Goal: Task Accomplishment & Management: Complete application form

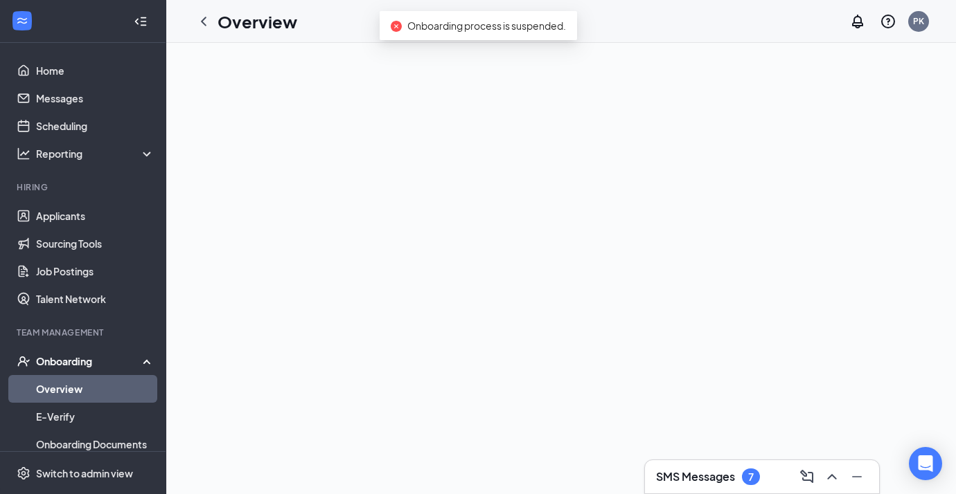
click at [714, 474] on h3 "SMS Messages" at bounding box center [695, 477] width 79 height 15
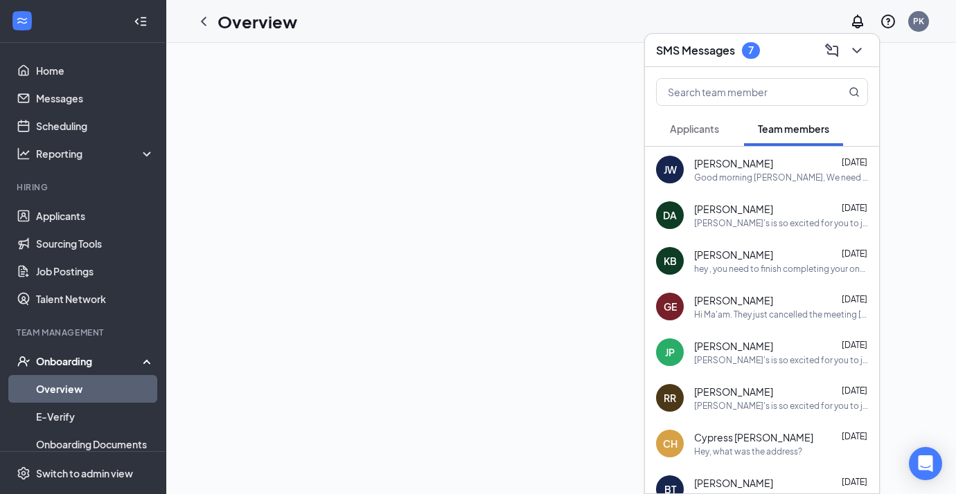
click at [720, 132] on button "Applicants" at bounding box center [694, 128] width 77 height 35
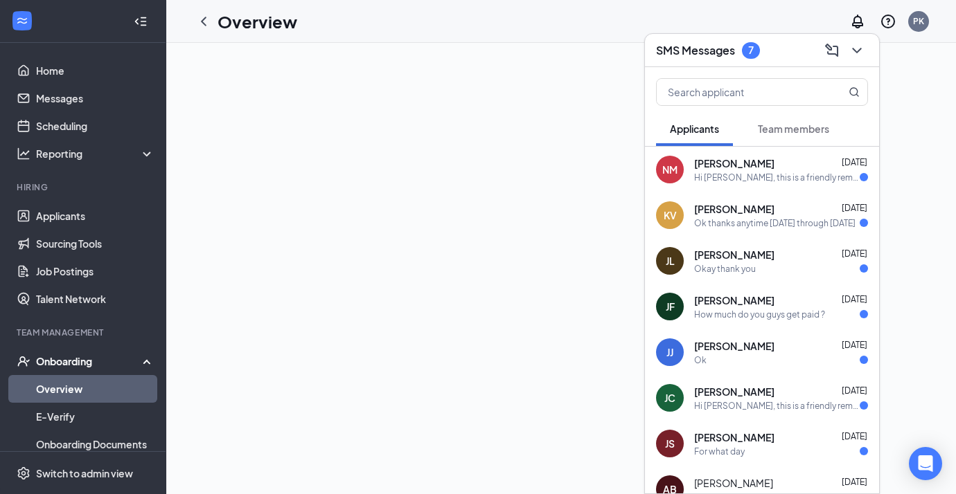
click at [724, 182] on div "Hi [PERSON_NAME], this is a friendly reminder. Your interview with [PERSON_NAME…" at bounding box center [777, 178] width 166 height 12
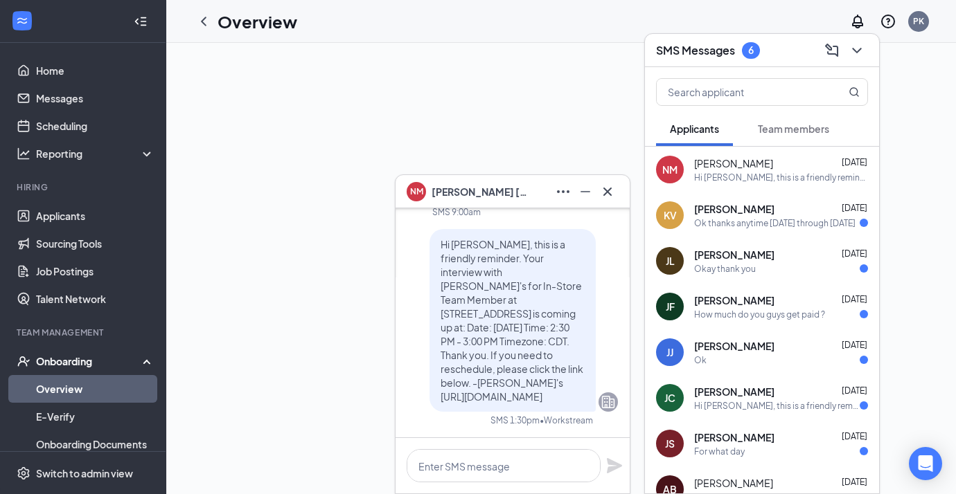
click at [709, 222] on div "Ok thanks anytime [DATE] through [DATE]" at bounding box center [774, 223] width 161 height 12
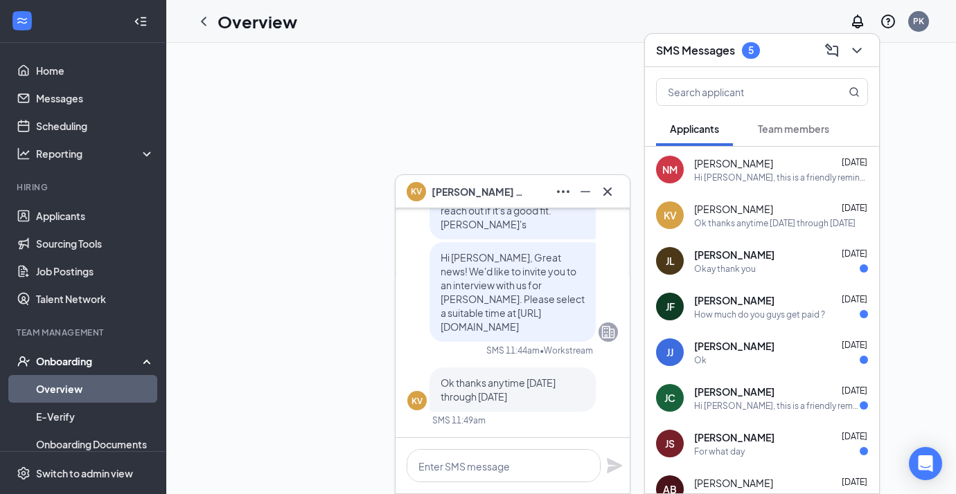
click at [708, 258] on span "[PERSON_NAME]" at bounding box center [734, 255] width 80 height 14
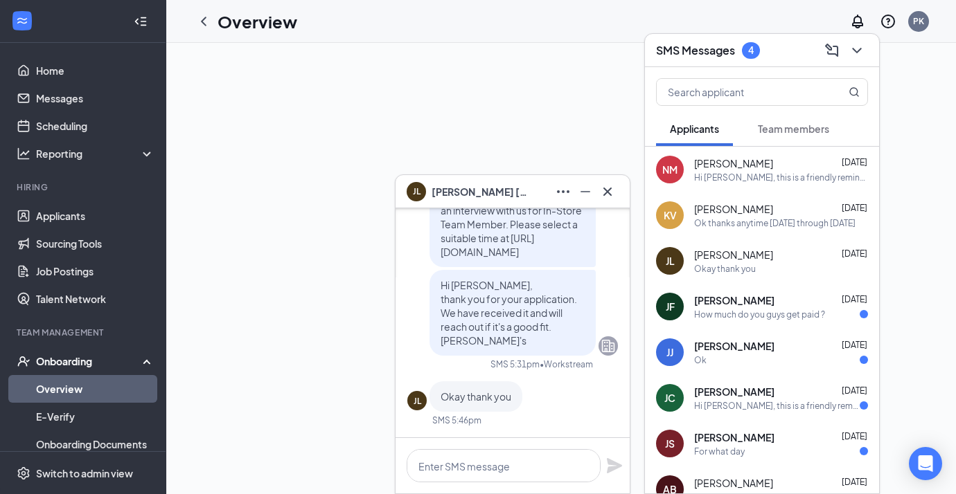
click at [703, 194] on div "[PERSON_NAME] [DATE] Ok thanks anytime [DATE] through [DATE]" at bounding box center [762, 216] width 234 height 46
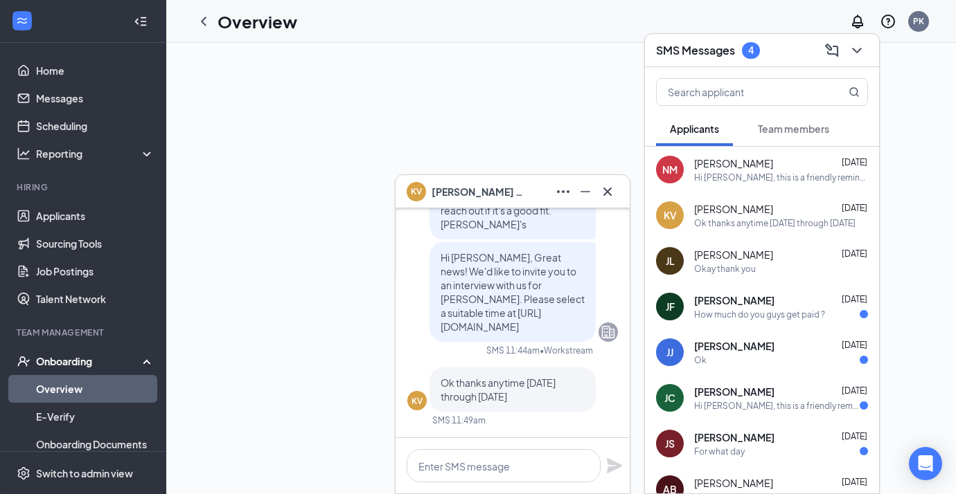
click at [722, 253] on span "[PERSON_NAME]" at bounding box center [733, 255] width 79 height 14
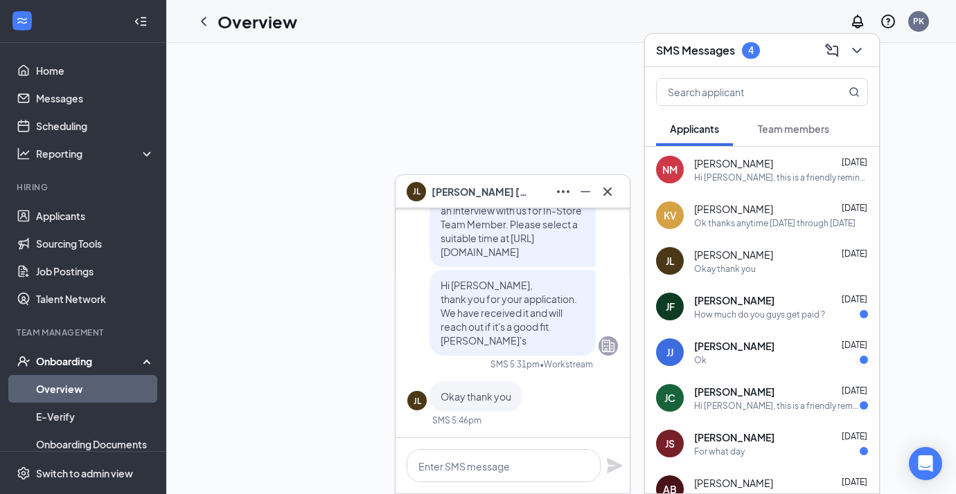
click at [713, 302] on span "[PERSON_NAME]" at bounding box center [734, 301] width 80 height 14
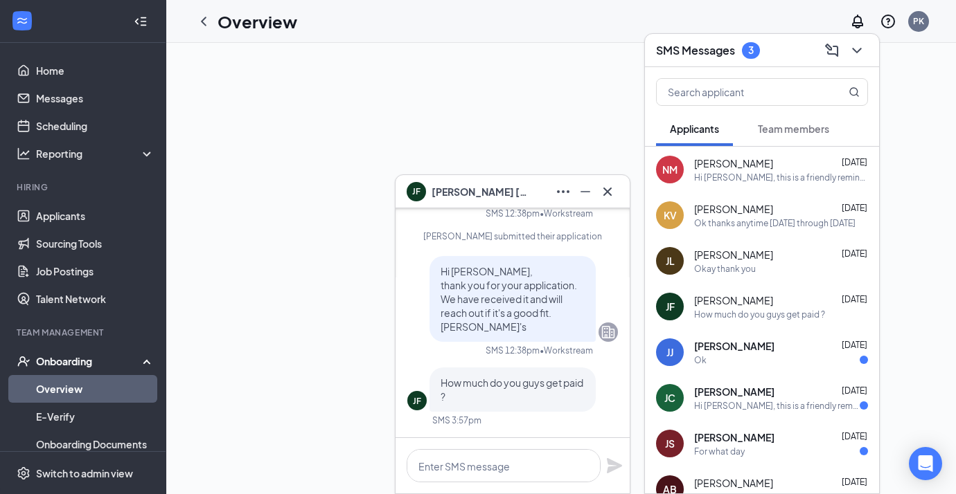
click at [715, 361] on div "Ok" at bounding box center [781, 361] width 174 height 12
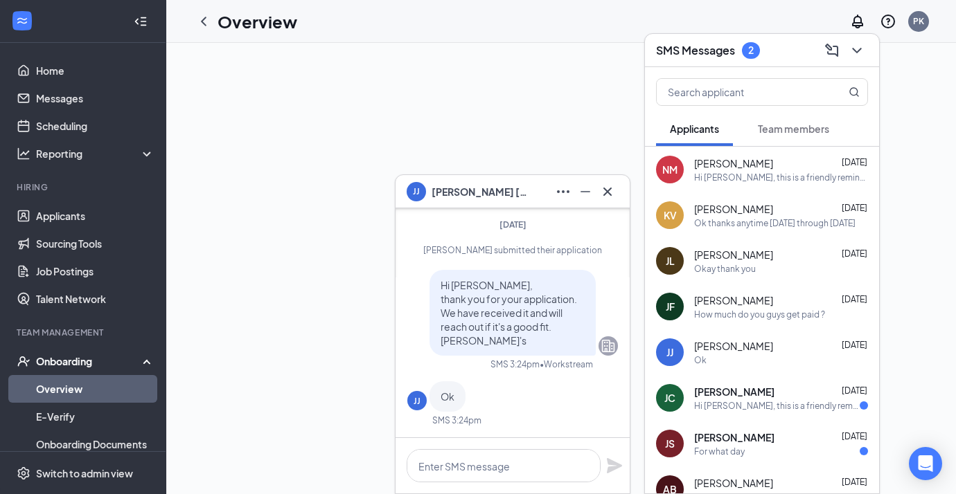
click at [707, 393] on span "[PERSON_NAME]" at bounding box center [734, 392] width 80 height 14
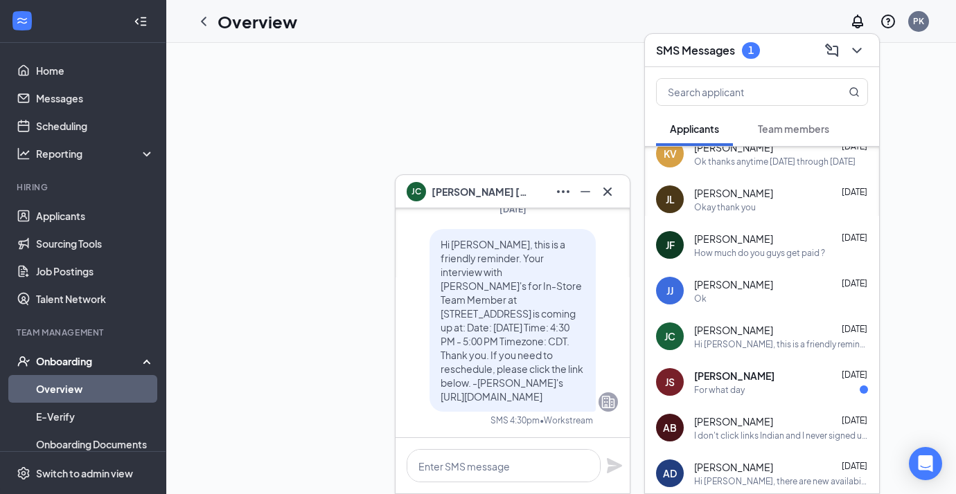
scroll to position [63, 0]
click at [729, 375] on span "[PERSON_NAME]" at bounding box center [734, 375] width 80 height 14
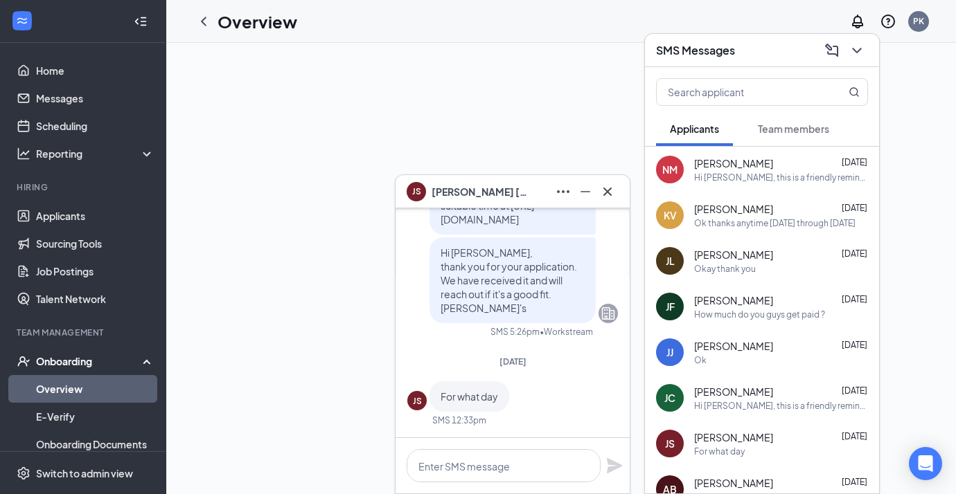
scroll to position [0, 0]
click at [609, 191] on icon "Cross" at bounding box center [607, 192] width 17 height 17
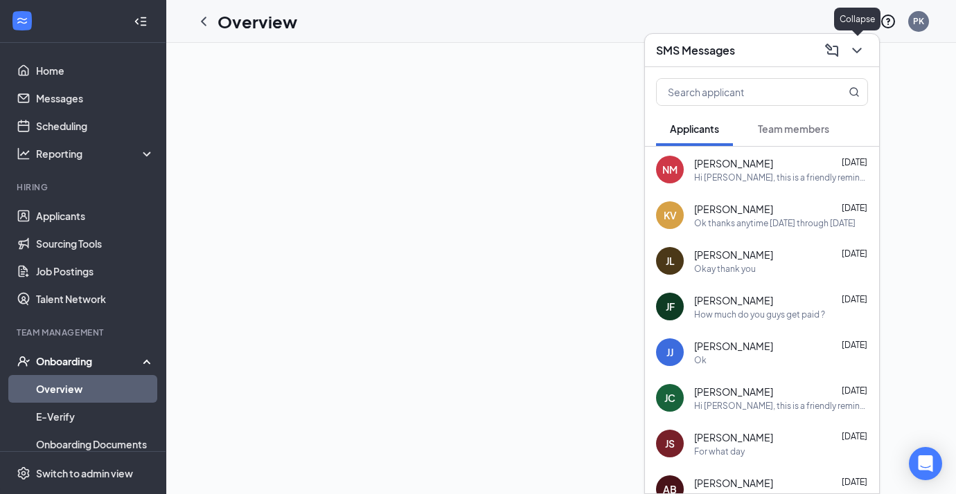
click at [788, 54] on icon "ChevronDown" at bounding box center [856, 50] width 17 height 17
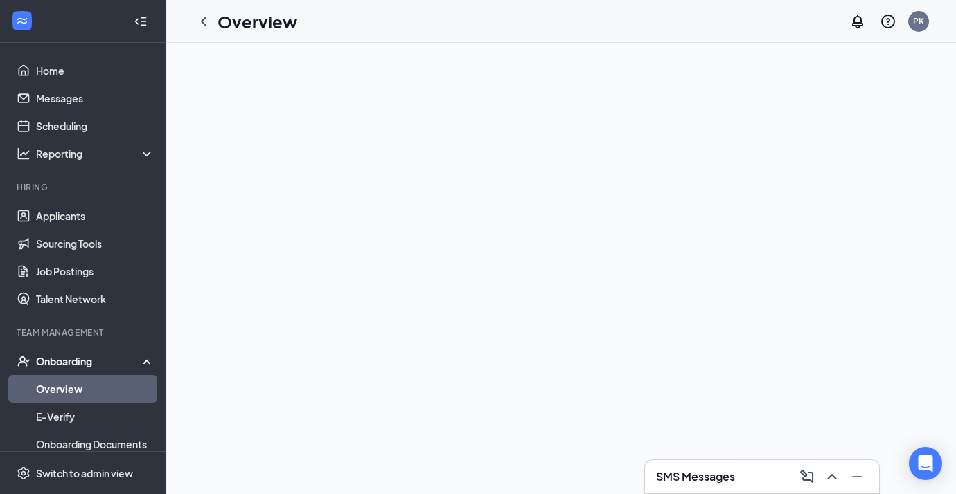
click at [98, 393] on link "Overview" at bounding box center [95, 389] width 118 height 28
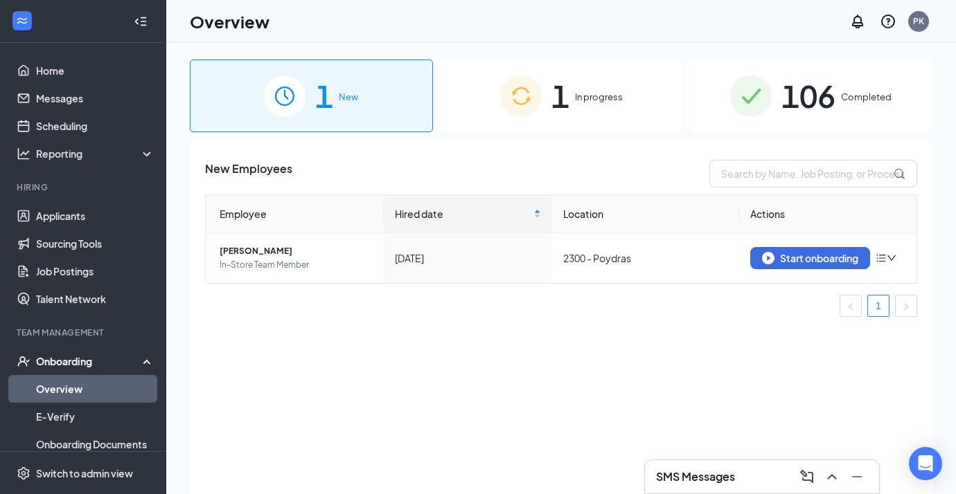
click at [522, 93] on img at bounding box center [521, 96] width 42 height 42
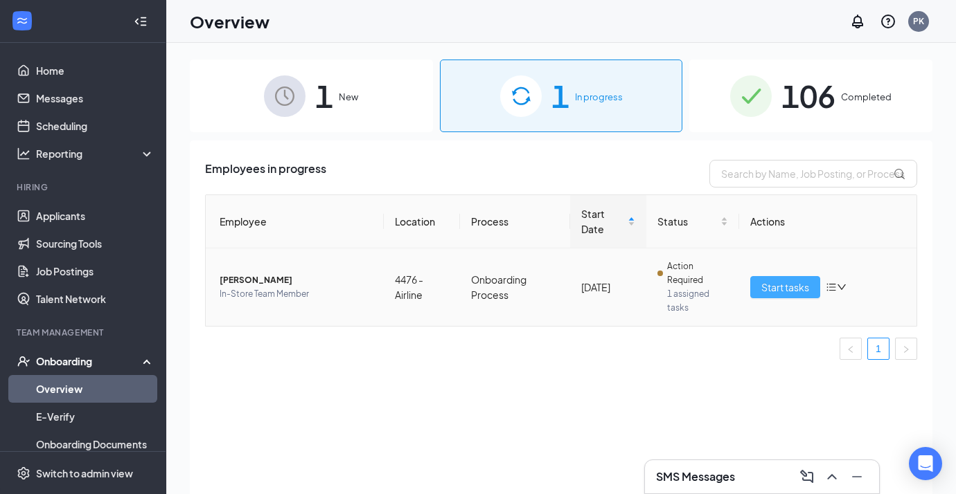
click at [783, 292] on span "Start tasks" at bounding box center [785, 287] width 48 height 15
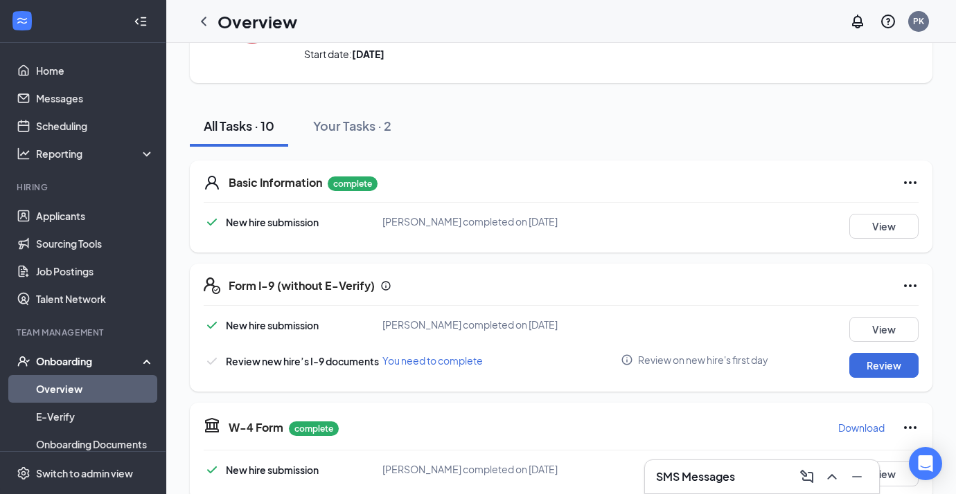
scroll to position [103, 0]
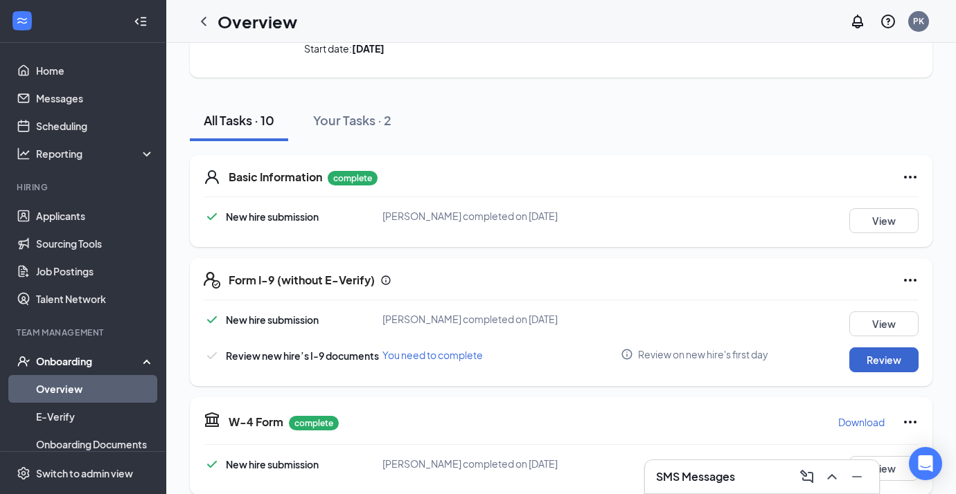
click at [788, 354] on button "Review" at bounding box center [883, 360] width 69 height 25
type input "[DATE]"
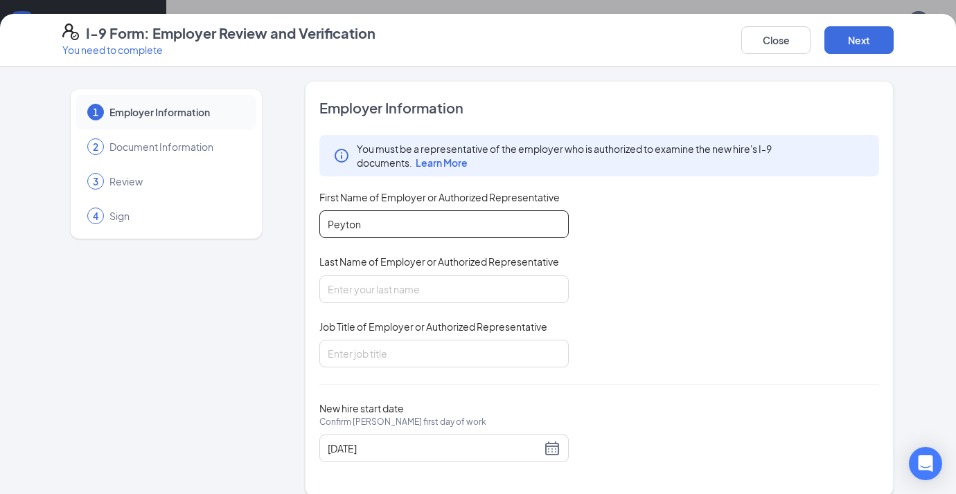
type input "Peyton"
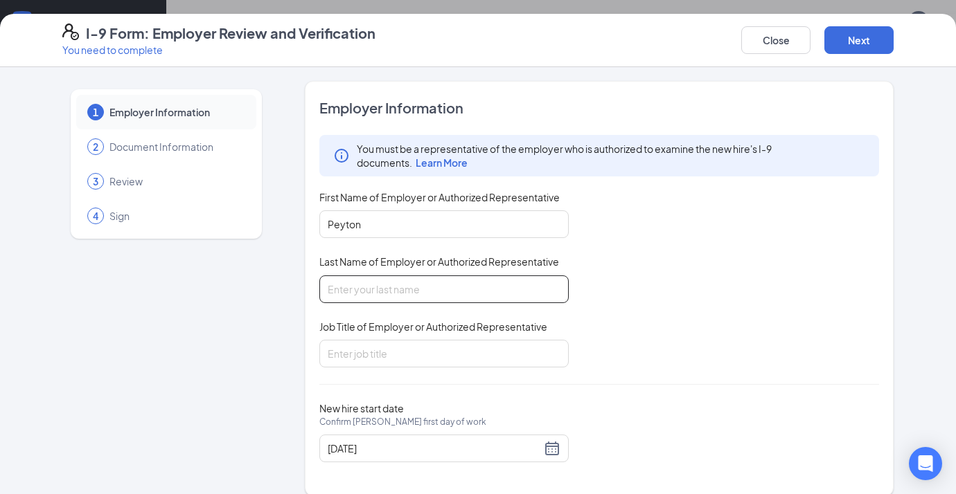
click at [371, 280] on input "Last Name of Employer or Authorized Representative" at bounding box center [443, 290] width 249 height 28
type input "[PERSON_NAME]"
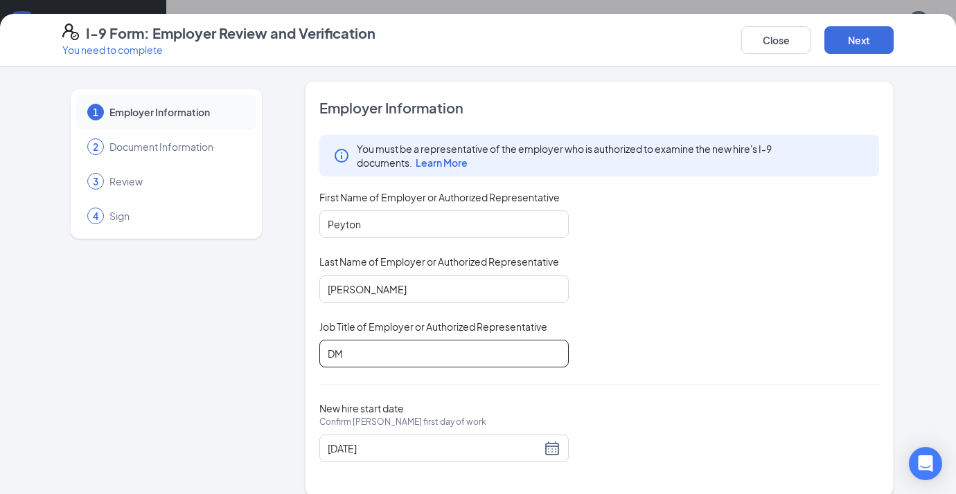
type input "DM"
click at [726, 254] on div "You must be a representative of the employer who is authorized to examine the n…" at bounding box center [599, 251] width 560 height 233
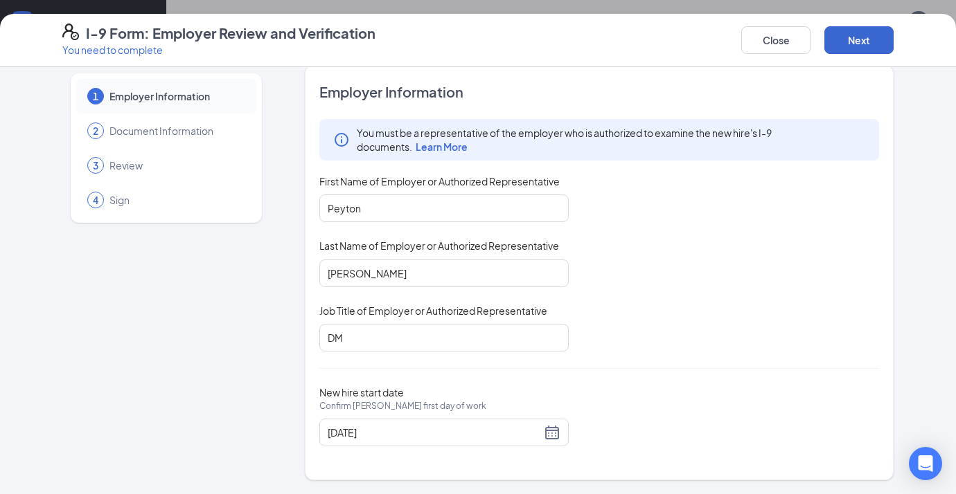
scroll to position [15, 0]
click at [788, 42] on button "Next" at bounding box center [858, 40] width 69 height 28
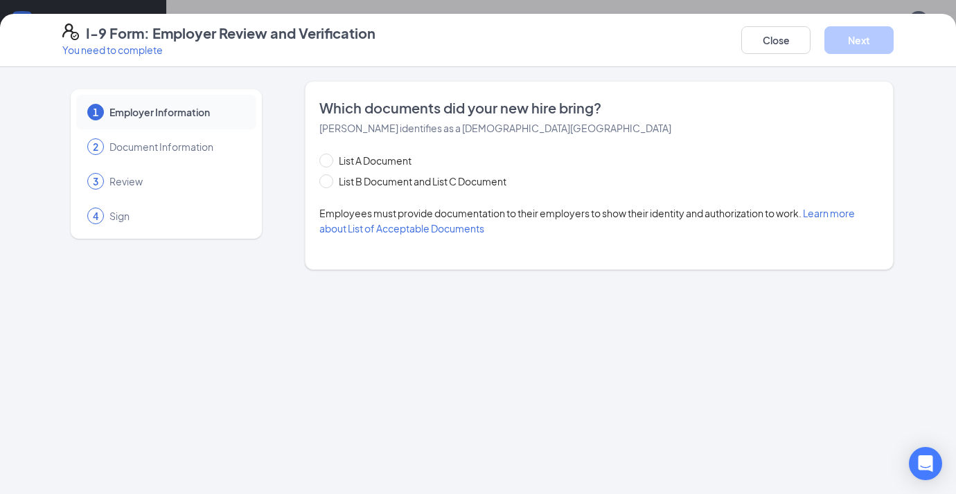
scroll to position [0, 0]
click at [382, 186] on span "List B Document and List C Document" at bounding box center [422, 181] width 179 height 15
click at [329, 184] on input "List B Document and List C Document" at bounding box center [324, 180] width 10 height 10
radio input "true"
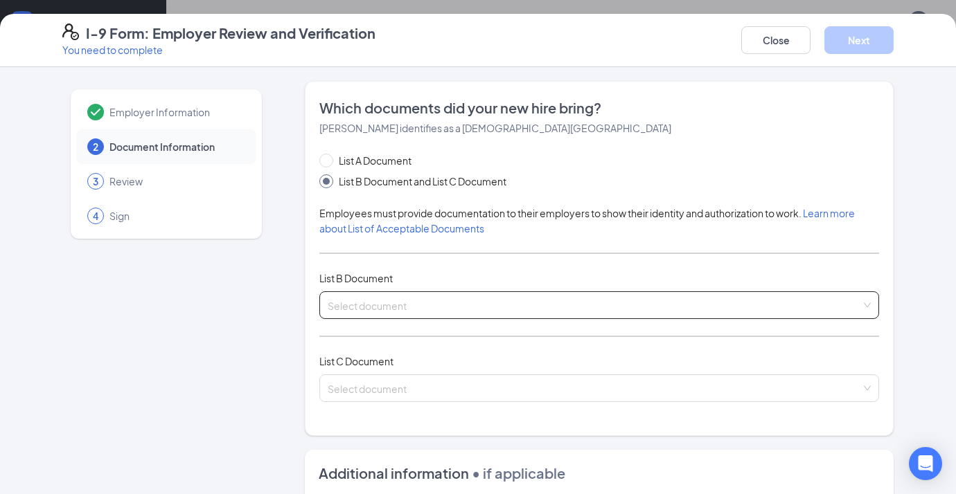
click at [404, 307] on input "search" at bounding box center [594, 302] width 533 height 21
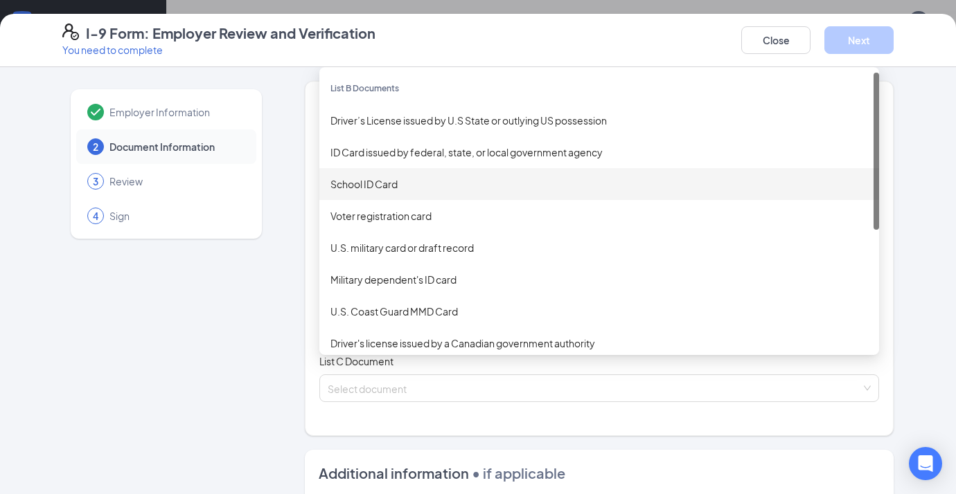
click at [390, 183] on div "School ID Card" at bounding box center [598, 184] width 537 height 15
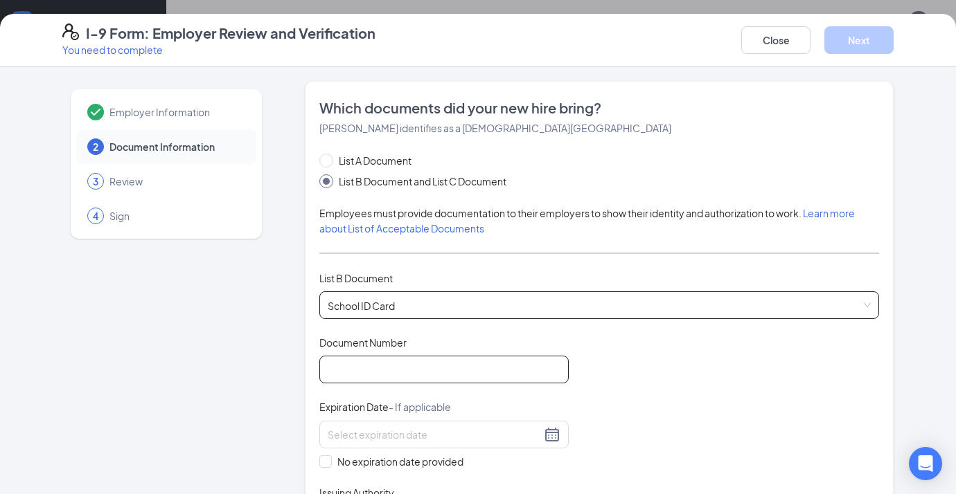
click at [388, 360] on input "Document Number" at bounding box center [443, 370] width 249 height 28
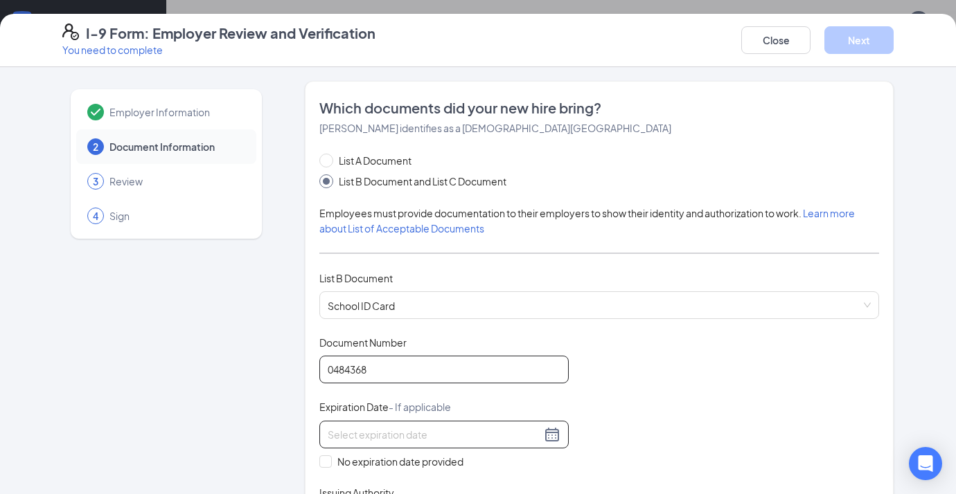
type input "0484368"
click at [552, 431] on div at bounding box center [444, 435] width 233 height 17
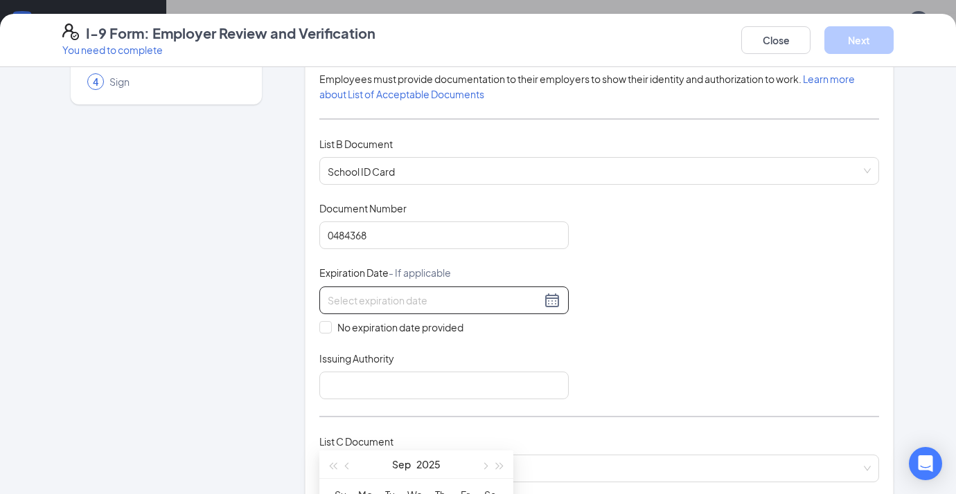
scroll to position [139, 0]
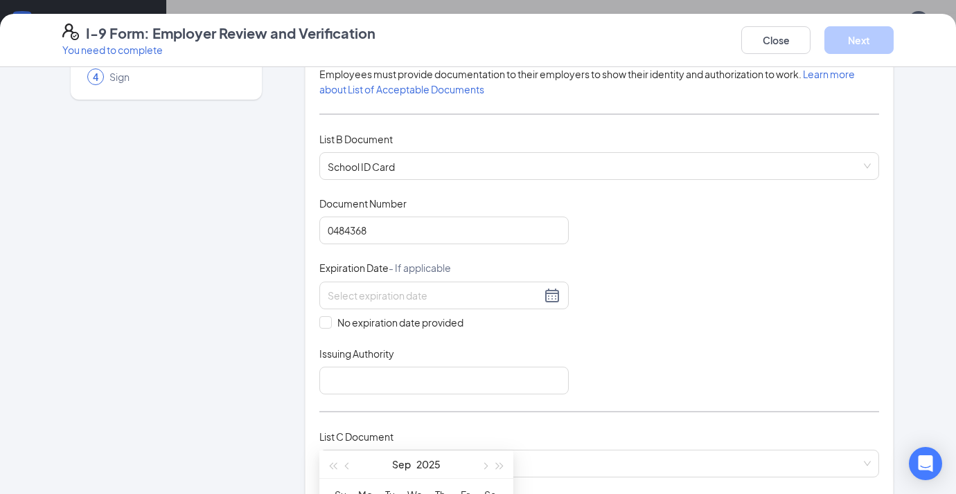
click at [571, 298] on div "Document Title School ID Card Document Number 0484368 Expiration Date - If appl…" at bounding box center [599, 296] width 560 height 198
click at [551, 289] on div at bounding box center [444, 295] width 233 height 17
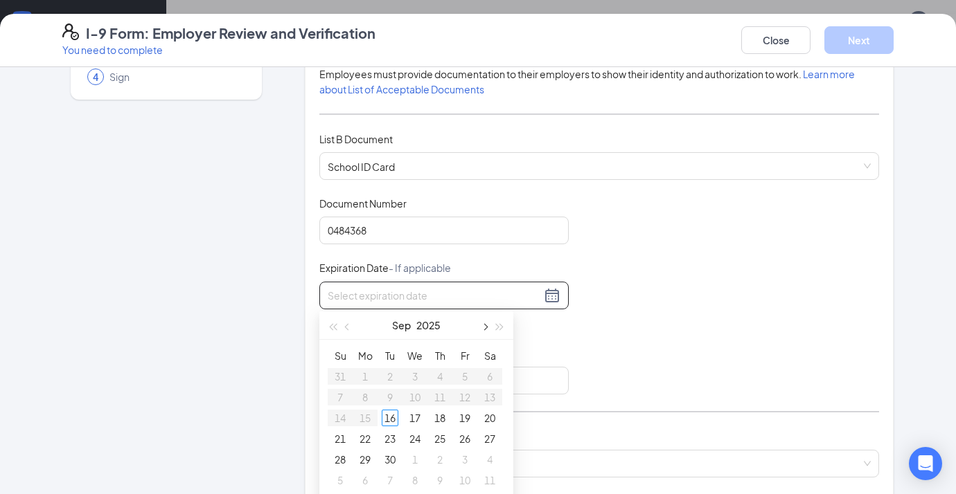
click at [482, 328] on span "button" at bounding box center [484, 327] width 7 height 7
type input "[DATE]"
click at [463, 456] on div "31" at bounding box center [464, 460] width 17 height 17
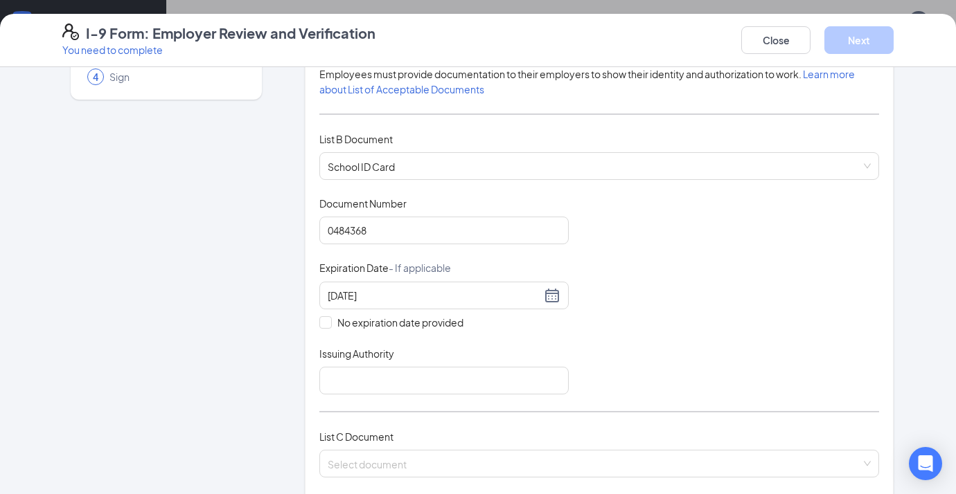
click at [591, 352] on div "Document Title School ID Card Document Number 0484368 Expiration Date - If appl…" at bounding box center [599, 296] width 560 height 198
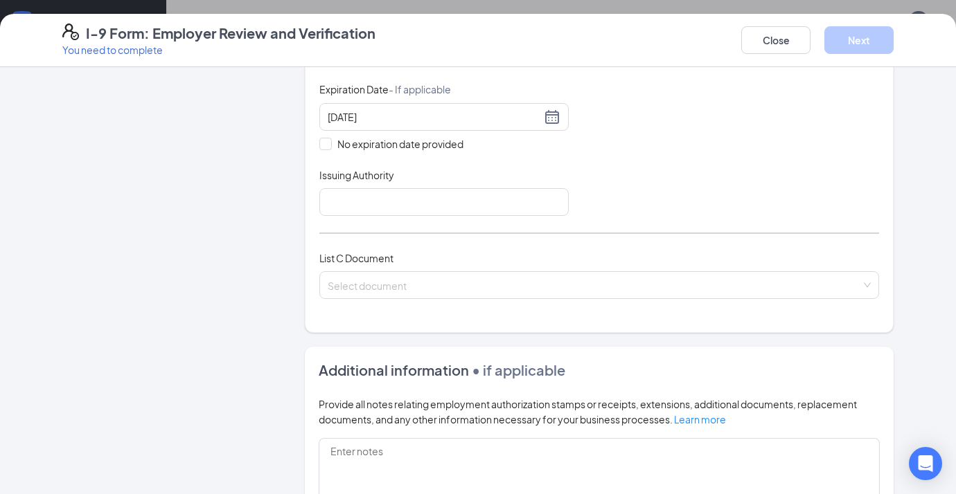
scroll to position [332, 0]
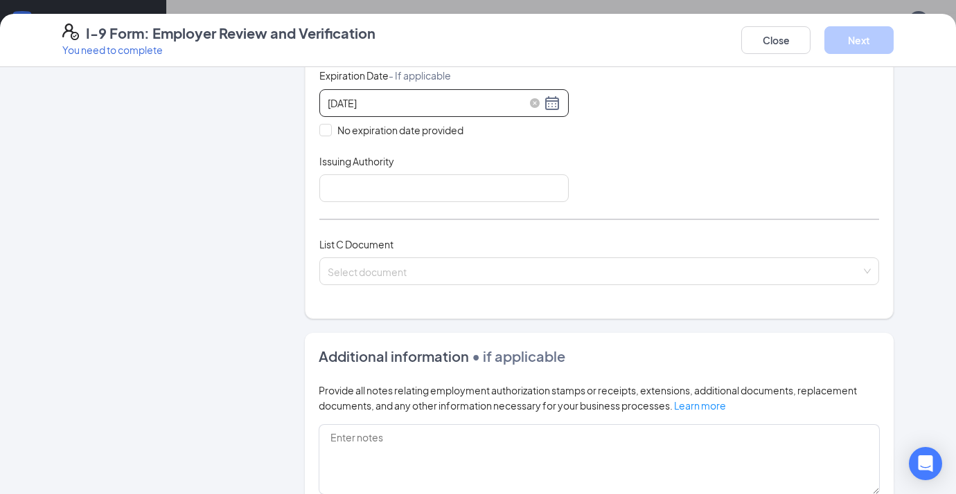
click at [551, 100] on div "[DATE]" at bounding box center [444, 103] width 233 height 17
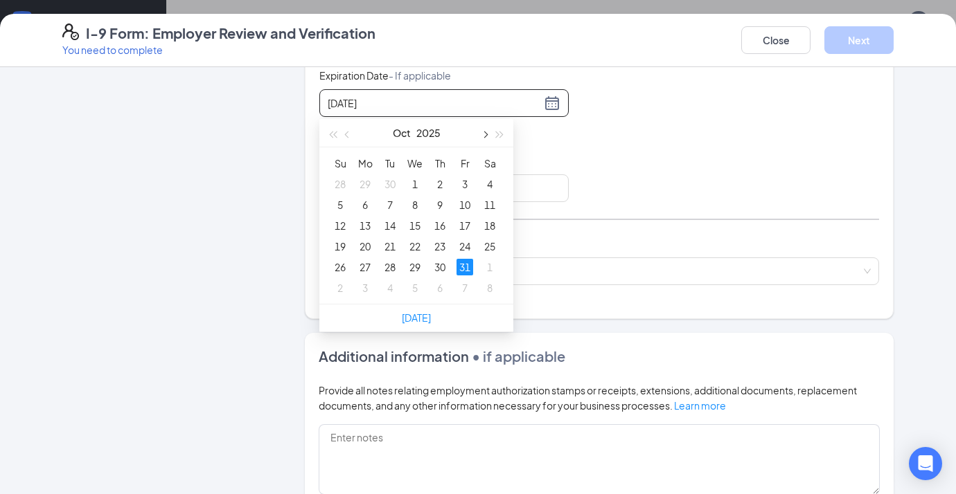
click at [485, 132] on button "button" at bounding box center [483, 133] width 15 height 28
type input "[DATE]"
click at [409, 271] on div "31" at bounding box center [414, 267] width 17 height 17
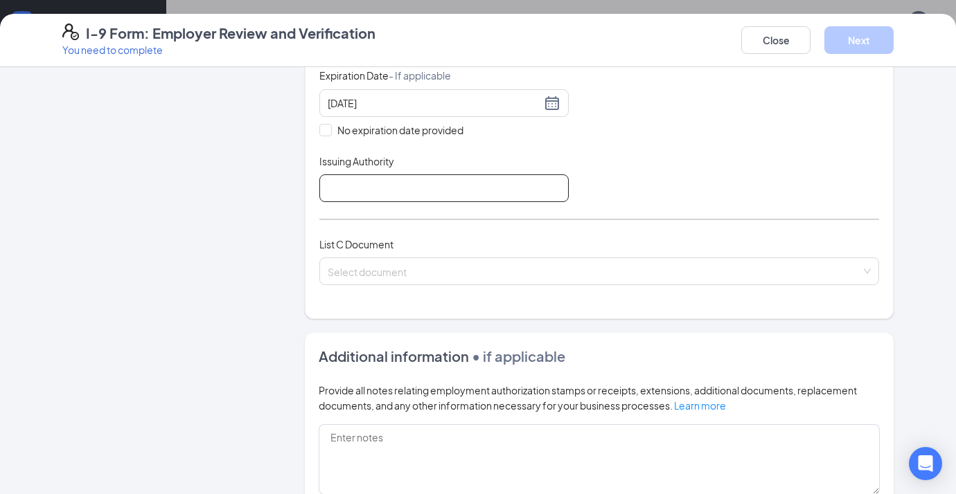
click at [400, 193] on input "Issuing Authority" at bounding box center [443, 189] width 249 height 28
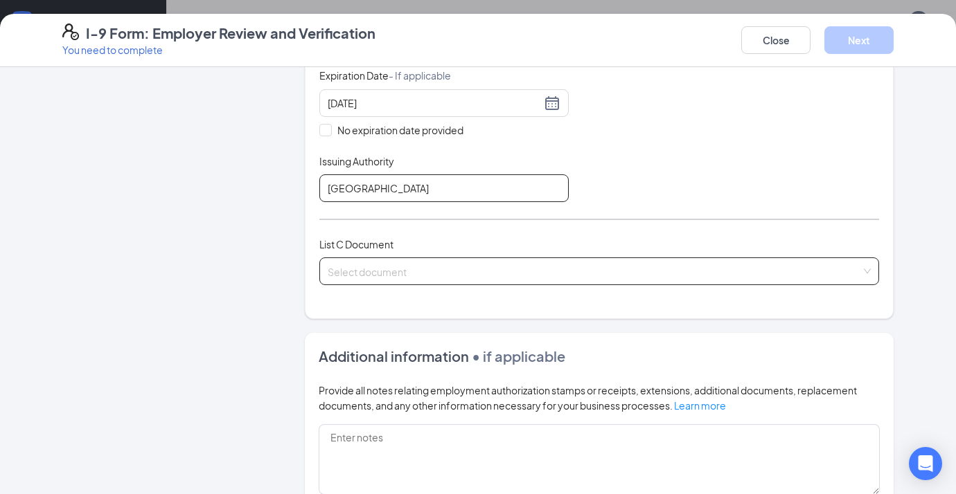
type input "[GEOGRAPHIC_DATA]"
click at [350, 269] on input "search" at bounding box center [594, 268] width 533 height 21
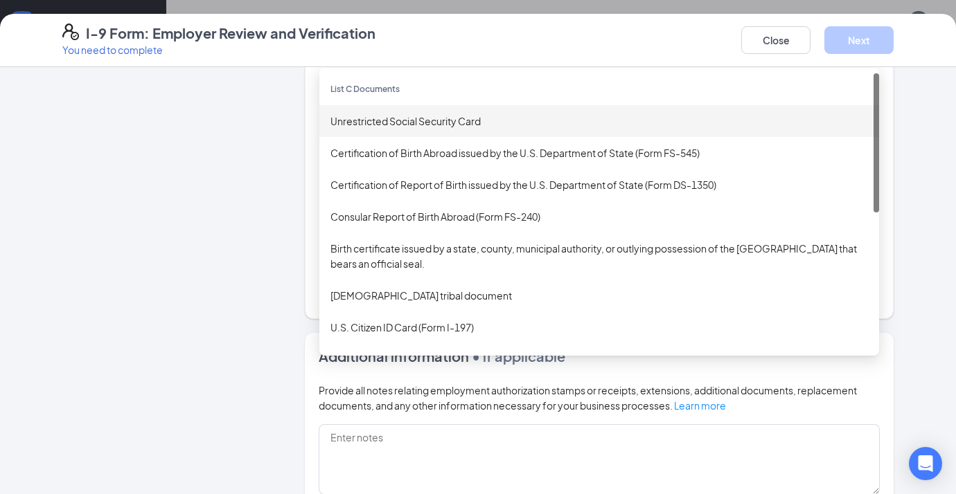
click at [396, 118] on div "Unrestricted Social Security Card" at bounding box center [598, 121] width 537 height 15
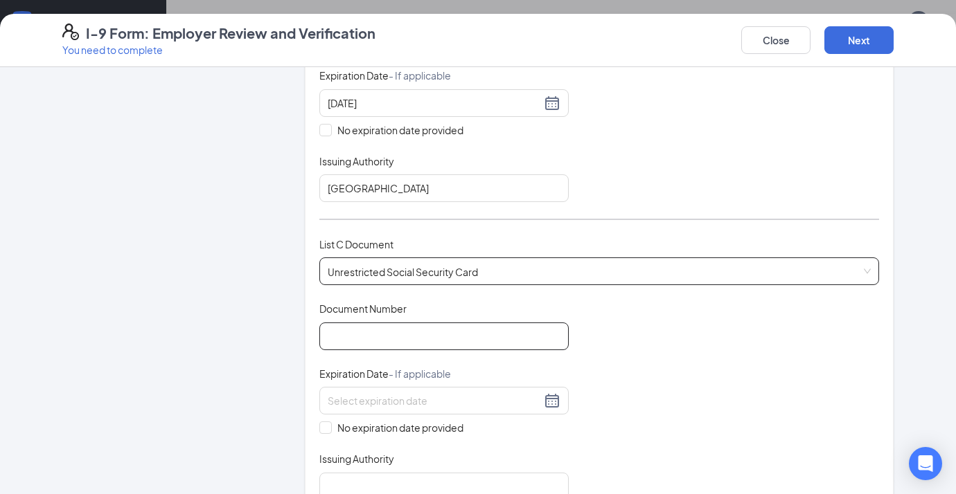
click at [386, 348] on input "Document Number" at bounding box center [443, 337] width 249 height 28
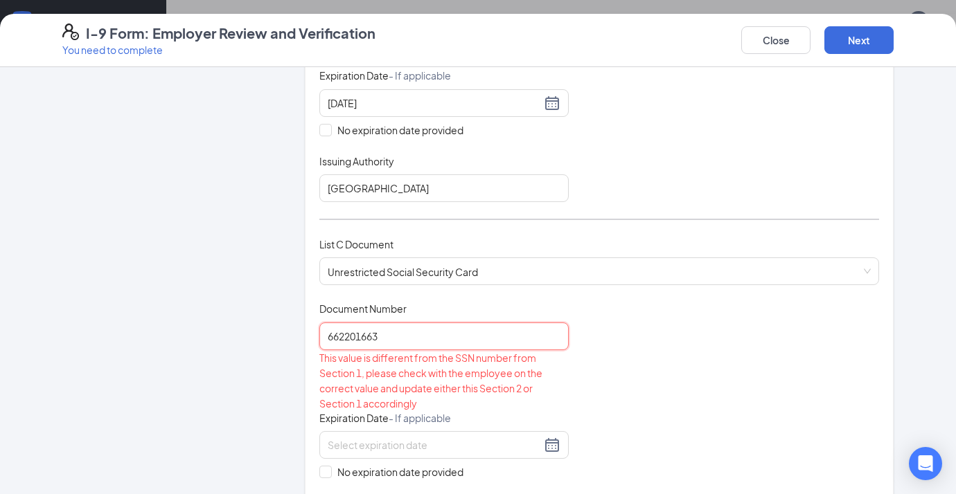
click at [345, 337] on input "662201663" at bounding box center [443, 337] width 249 height 28
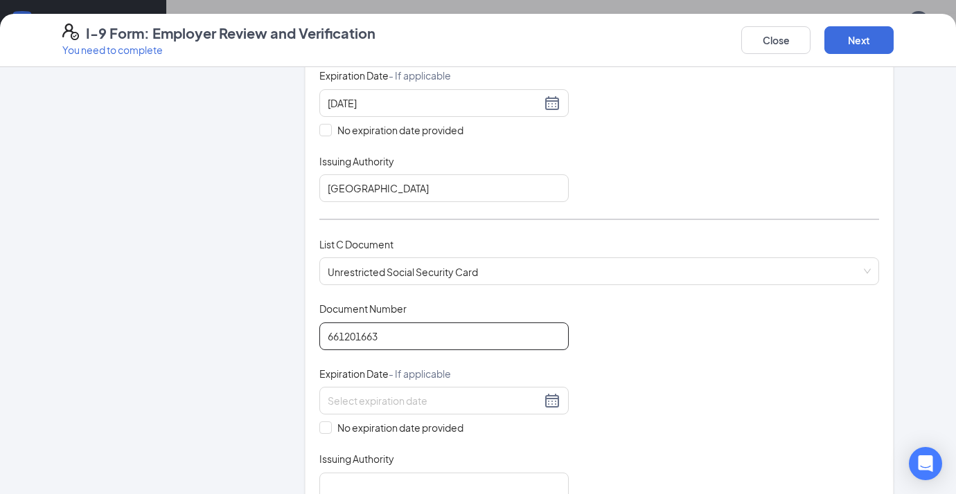
type input "661201663"
click at [605, 312] on div "Document Title Unrestricted Social Security Card Document Number 661201663 Expi…" at bounding box center [599, 401] width 560 height 198
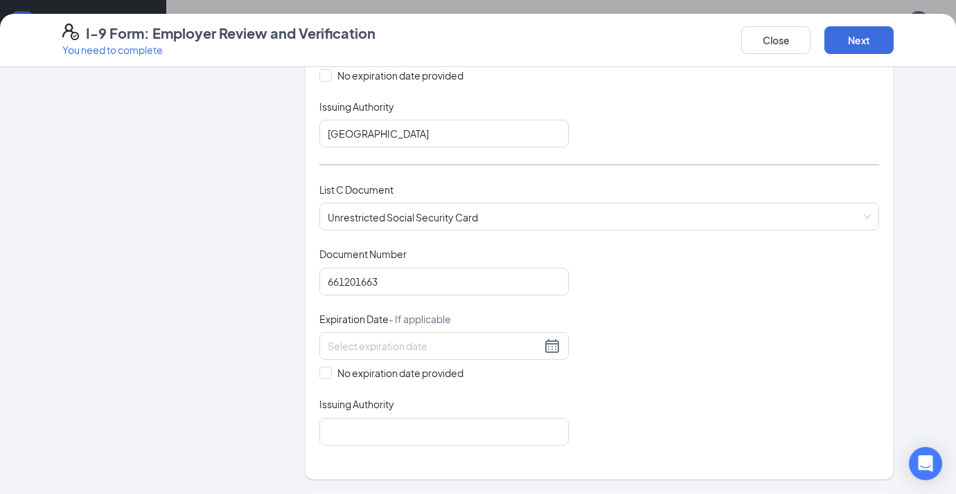
click at [584, 193] on div "List C Document" at bounding box center [599, 189] width 560 height 15
click at [332, 370] on span "No expiration date provided" at bounding box center [400, 373] width 137 height 15
click at [329, 370] on input "No expiration date provided" at bounding box center [324, 372] width 10 height 10
checkbox input "true"
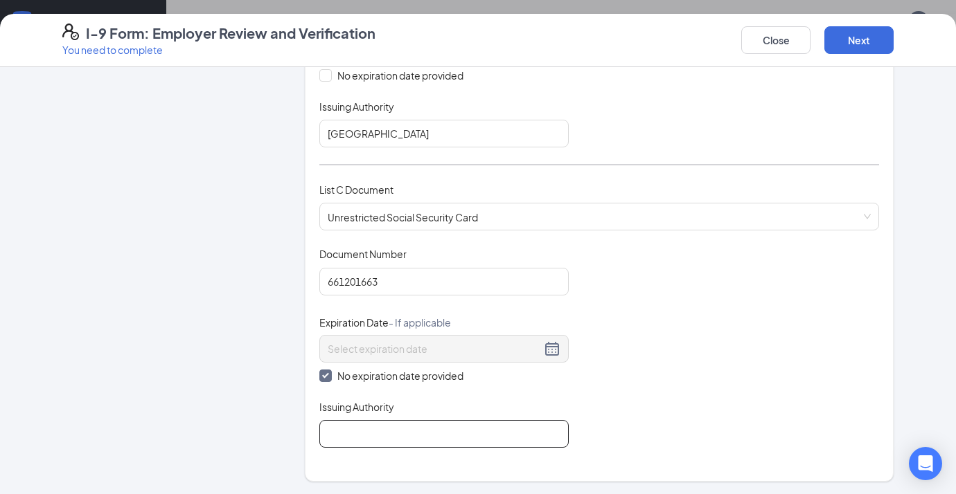
click at [348, 425] on input "Issuing Authority" at bounding box center [443, 434] width 249 height 28
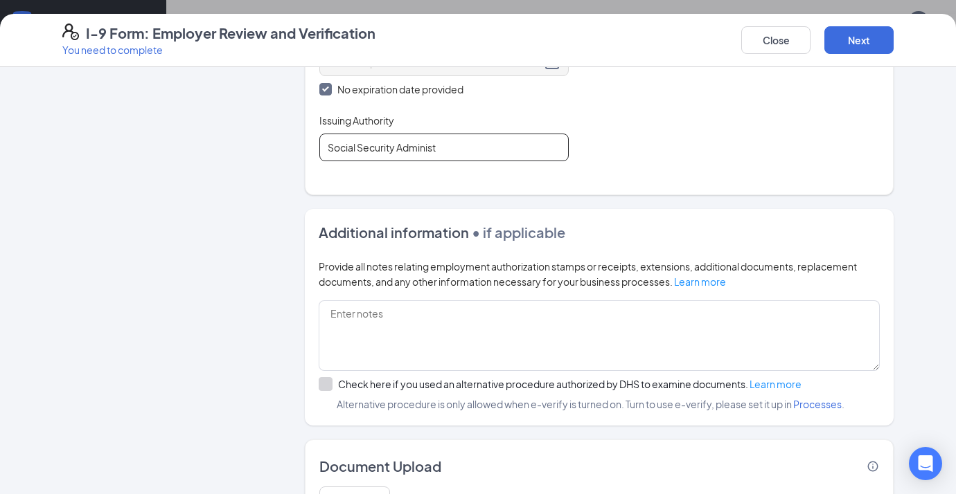
click at [465, 159] on input "Social Security Administ" at bounding box center [443, 148] width 249 height 28
type input "Social Security Administration"
click at [607, 159] on div "Document Title Unrestricted Social Security Card Document Number 661201663 Expi…" at bounding box center [599, 61] width 560 height 201
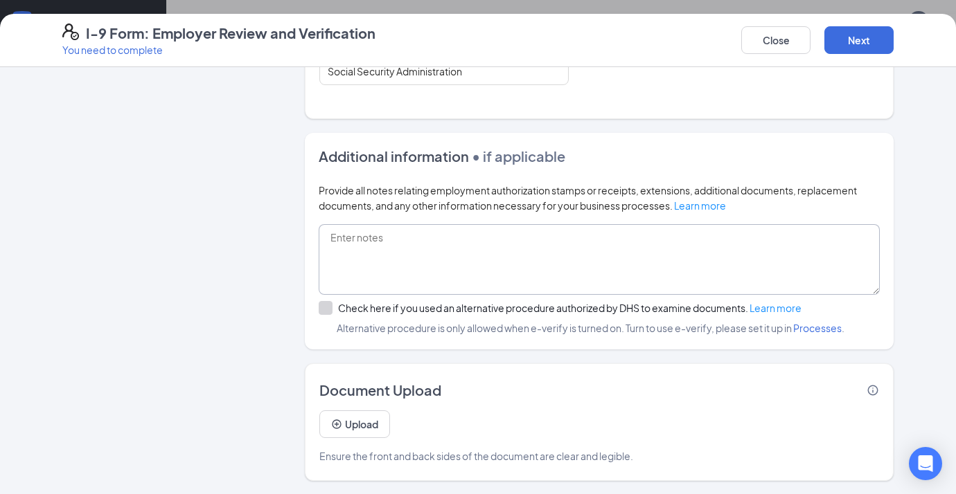
scroll to position [749, 0]
click at [788, 44] on button "Next" at bounding box center [858, 40] width 69 height 28
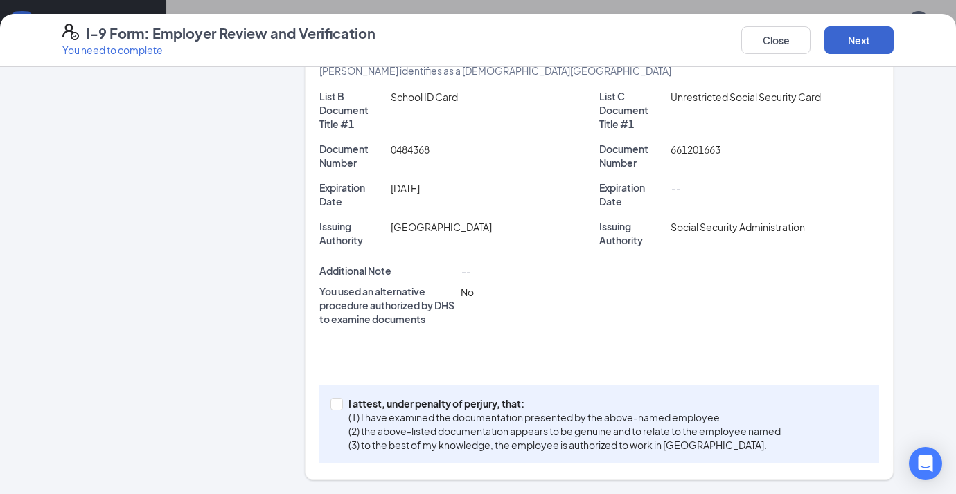
scroll to position [289, 0]
click at [338, 409] on span at bounding box center [336, 404] width 12 height 12
click at [338, 408] on input "I attest, under penalty of [PERSON_NAME], that: (1) I have examined the documen…" at bounding box center [335, 403] width 10 height 10
checkbox input "true"
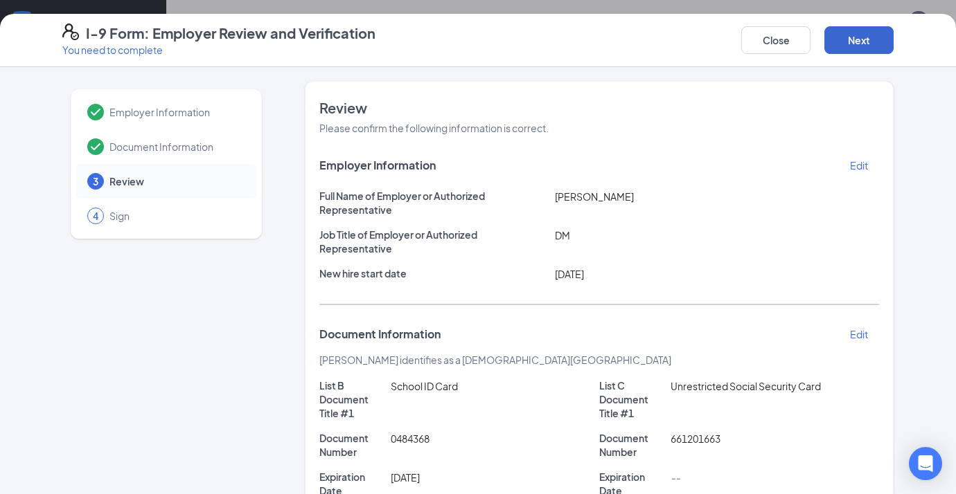
scroll to position [0, 0]
click at [788, 43] on button "Next" at bounding box center [858, 40] width 69 height 28
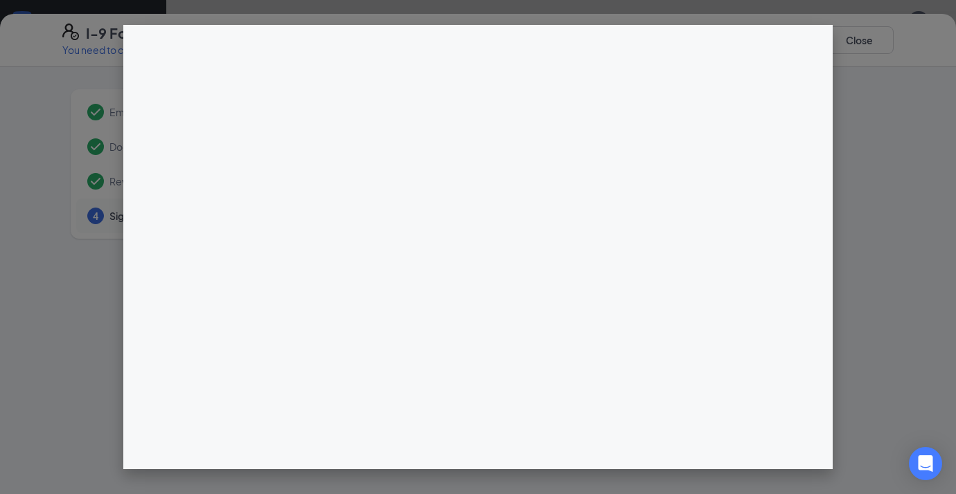
scroll to position [588, 0]
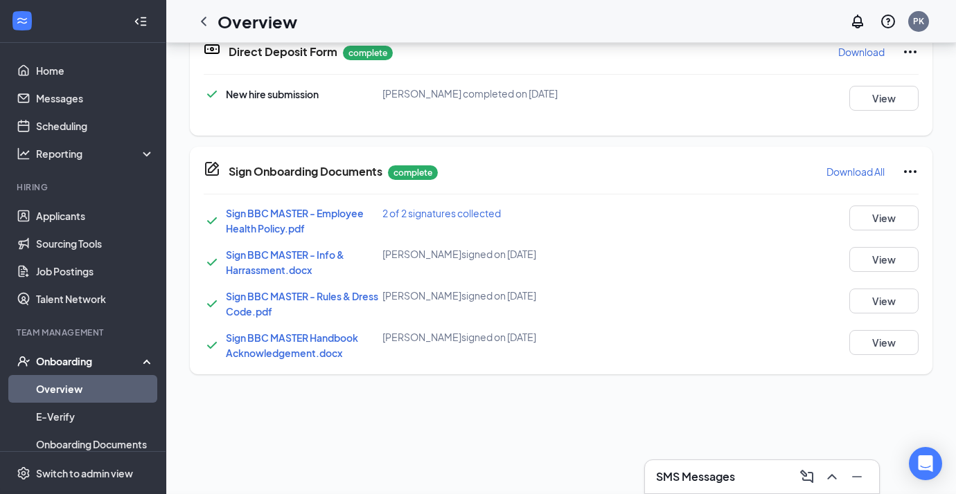
click at [472, 185] on div "I-9 Form: Employer Review and Verification You need to complete Close Employer …" at bounding box center [478, 247] width 956 height 494
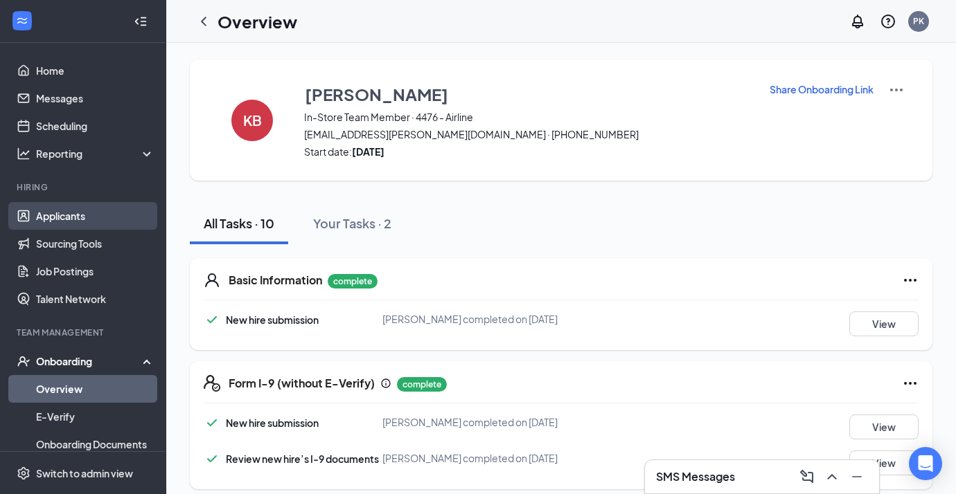
scroll to position [0, 0]
click at [57, 220] on link "Applicants" at bounding box center [95, 216] width 118 height 28
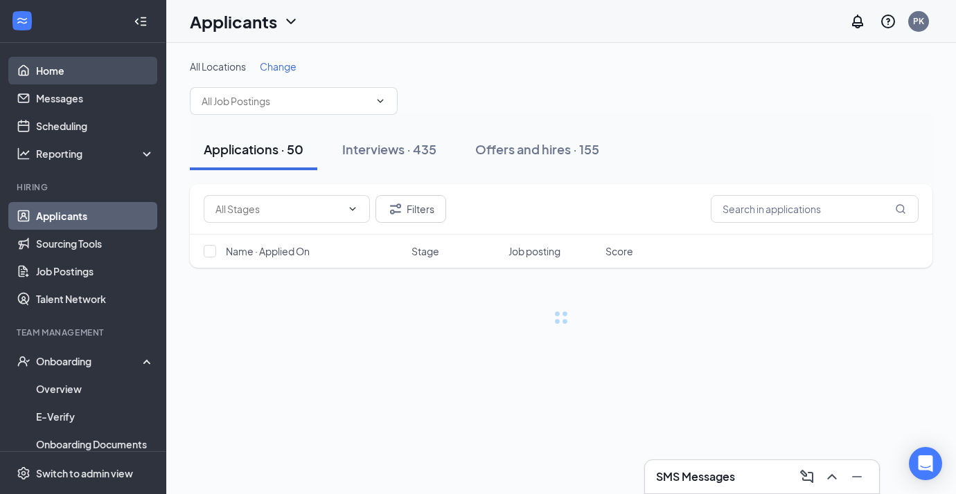
click at [56, 73] on link "Home" at bounding box center [95, 71] width 118 height 28
